Goal: Task Accomplishment & Management: Use online tool/utility

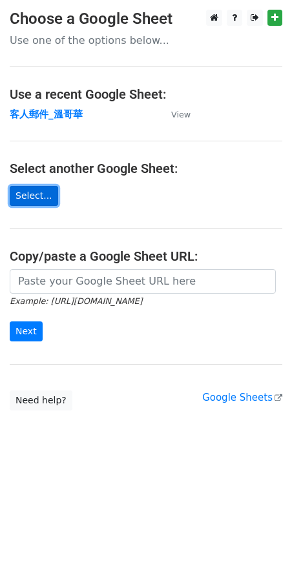
click at [39, 200] on link "Select..." at bounding box center [34, 196] width 48 height 20
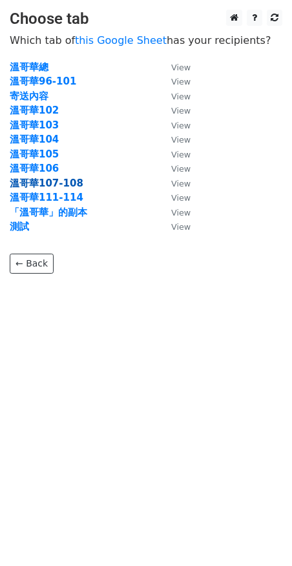
click at [37, 181] on strong "溫哥華107-108" at bounding box center [47, 184] width 74 height 12
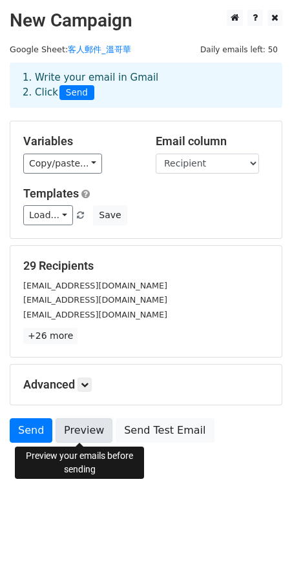
click at [83, 426] on link "Preview" at bounding box center [84, 430] width 57 height 25
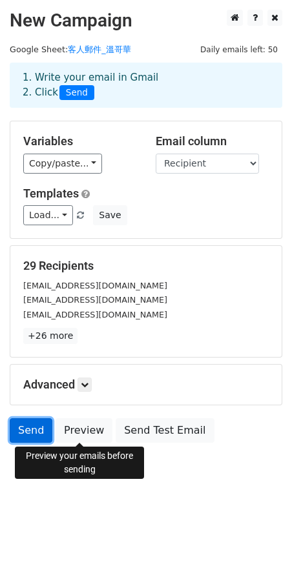
click at [36, 431] on link "Send" at bounding box center [31, 430] width 43 height 25
